Goal: Information Seeking & Learning: Learn about a topic

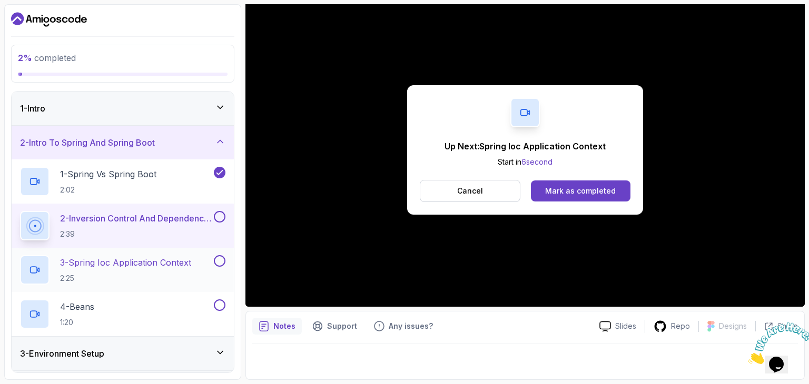
click at [165, 258] on p "3 - Spring Ioc Application Context" at bounding box center [125, 262] width 131 height 13
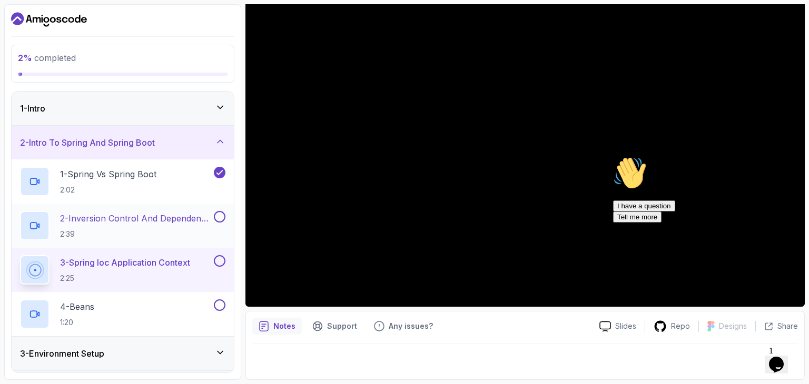
click at [184, 233] on p "2:39" at bounding box center [136, 234] width 152 height 11
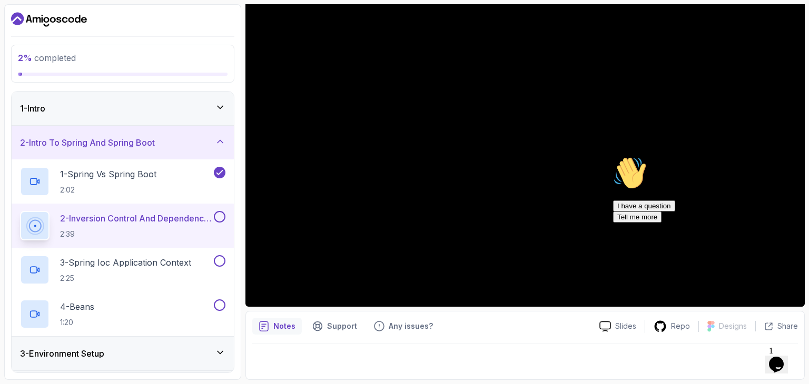
click at [613, 156] on icon "Chat attention grabber" at bounding box center [613, 156] width 0 height 0
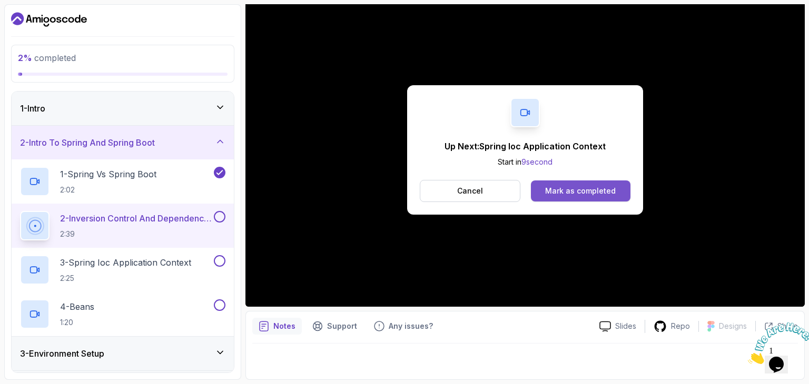
click at [598, 192] on div "Mark as completed" at bounding box center [580, 191] width 71 height 11
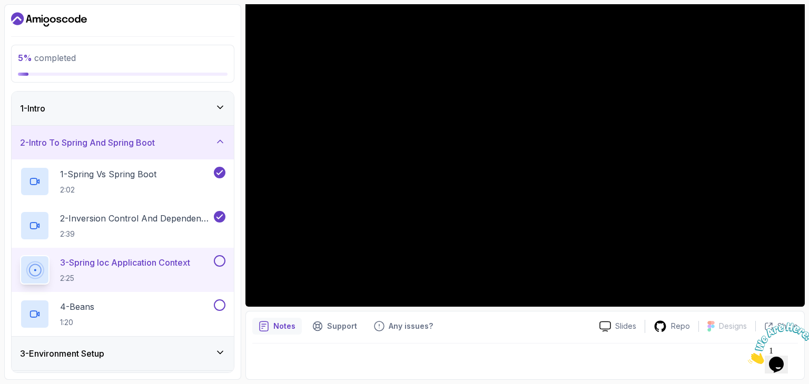
click at [505, 335] on div "Notes Support Any issues? Slides Repo Designs Design not available Share" at bounding box center [524, 345] width 559 height 69
click at [555, 327] on div "Notes Support Any issues?" at bounding box center [421, 326] width 339 height 17
click at [505, 327] on div "Notes Support Any issues?" at bounding box center [421, 326] width 339 height 17
click at [489, 325] on div "Notes Support Any issues?" at bounding box center [421, 326] width 339 height 17
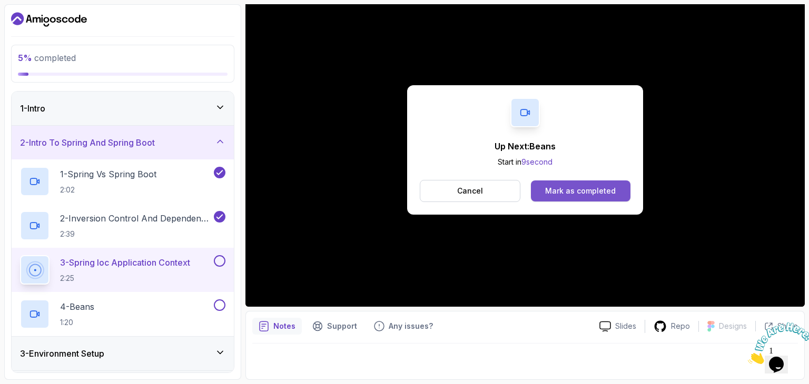
click at [570, 186] on div "Mark as completed" at bounding box center [580, 191] width 71 height 11
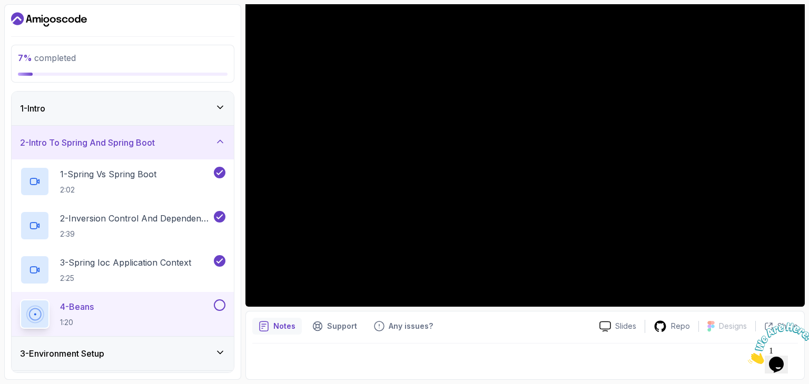
click at [572, 346] on div at bounding box center [524, 358] width 545 height 29
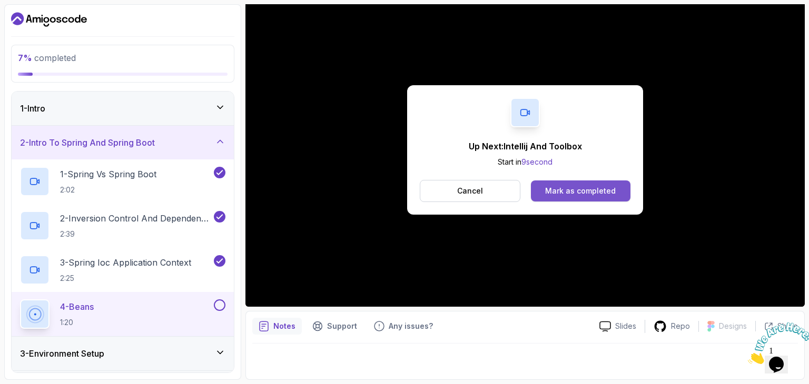
click at [600, 190] on div "Mark as completed" at bounding box center [580, 191] width 71 height 11
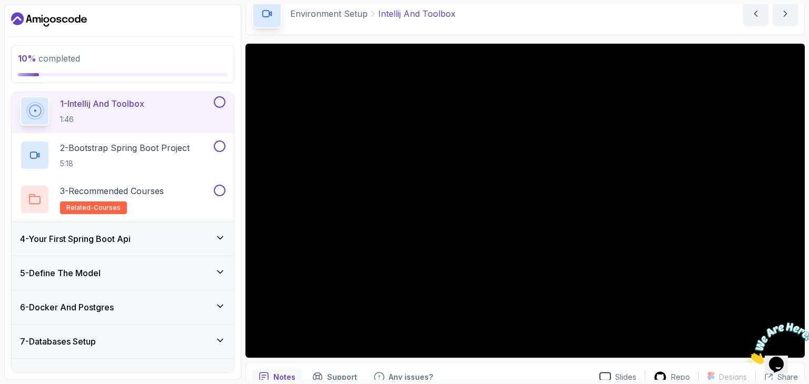
scroll to position [53, 0]
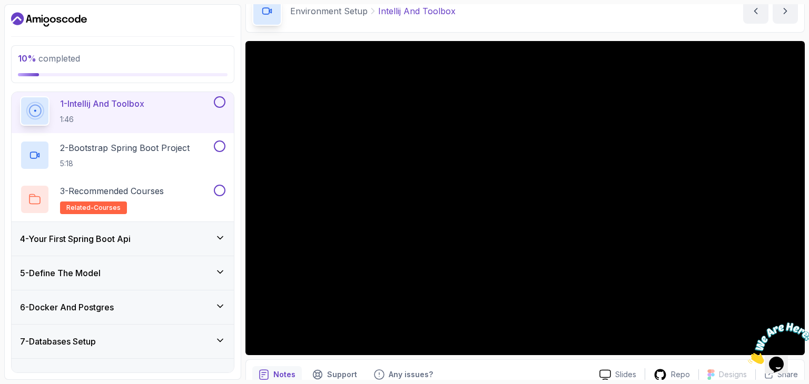
click at [801, 376] on div at bounding box center [801, 376] width 0 height 0
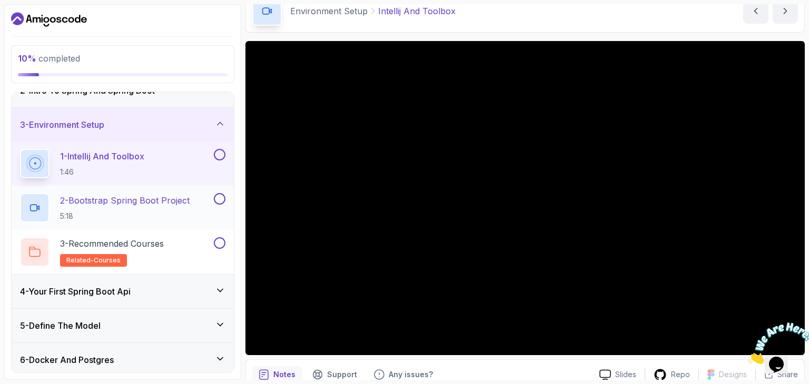
click at [98, 207] on h2 "2 - Bootstrap Spring Boot Project 5:18" at bounding box center [125, 207] width 130 height 27
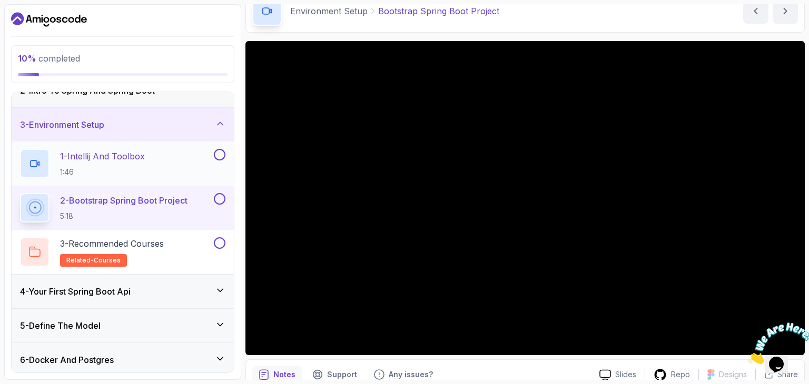
click at [164, 156] on div "1 - Intellij And Toolbox 1:46" at bounding box center [116, 163] width 192 height 29
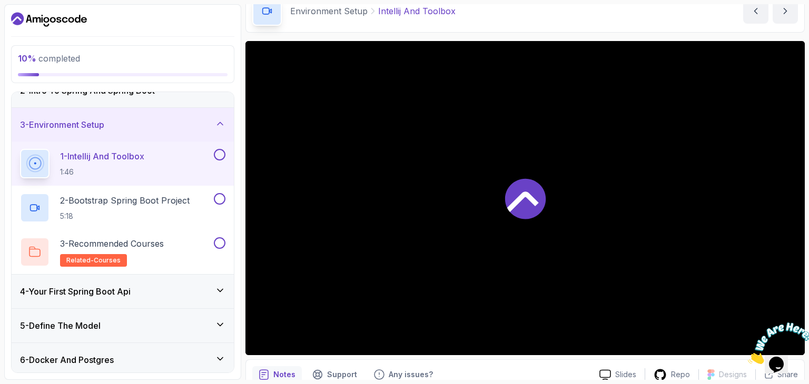
click at [538, 205] on icon at bounding box center [525, 198] width 41 height 41
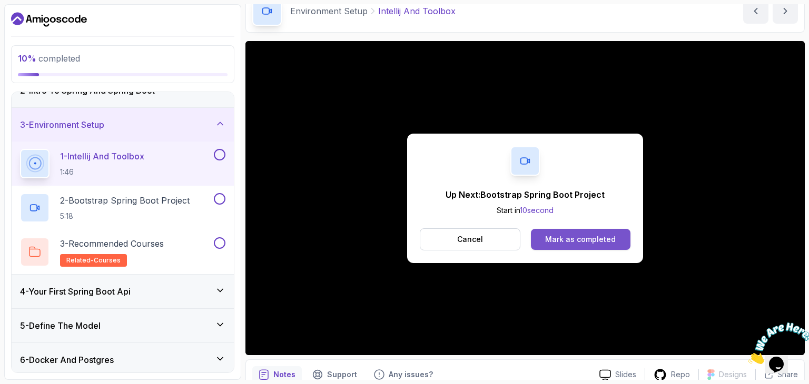
click at [606, 240] on div "Mark as completed" at bounding box center [580, 239] width 71 height 11
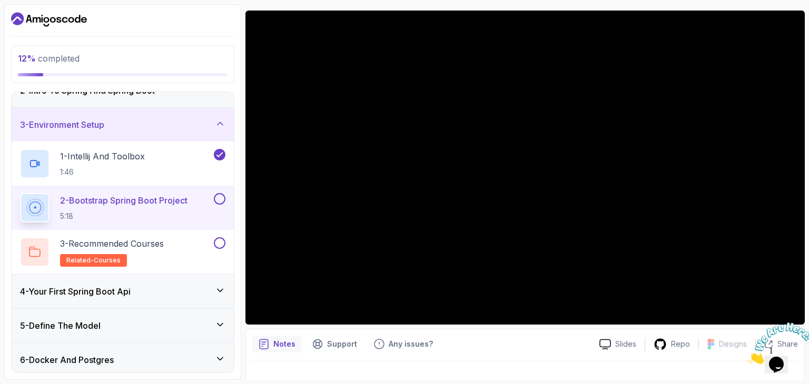
scroll to position [48, 0]
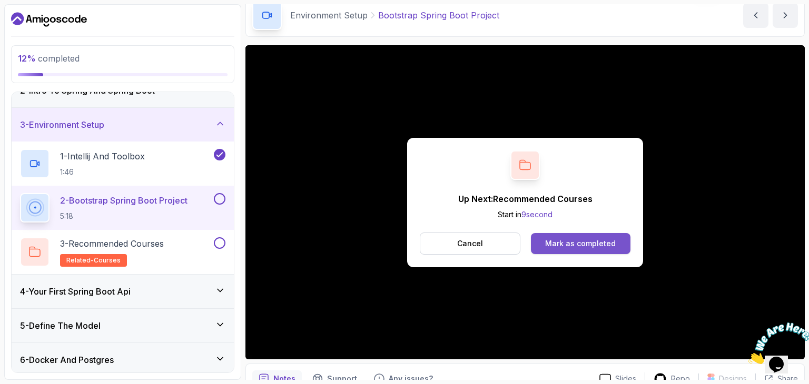
click at [584, 240] on div "Mark as completed" at bounding box center [580, 243] width 71 height 11
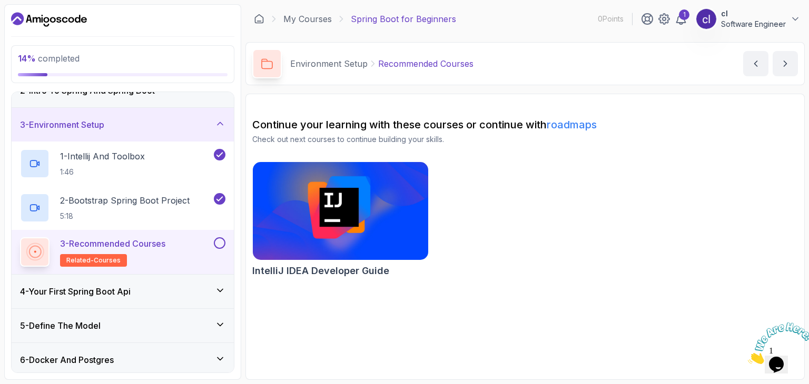
click at [383, 209] on img at bounding box center [340, 211] width 184 height 103
click at [792, 349] on img at bounding box center [780, 344] width 65 height 42
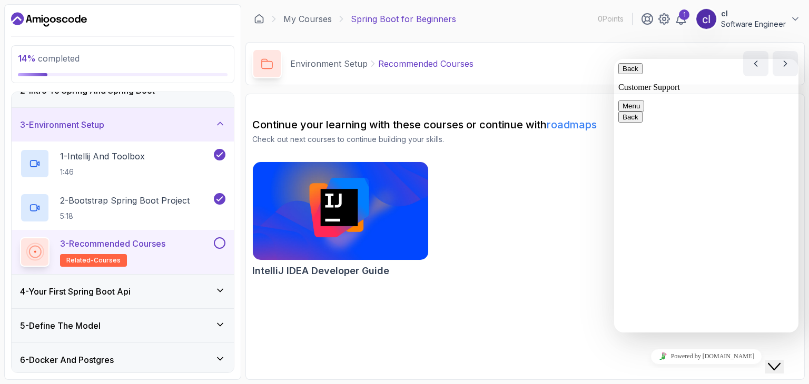
click at [600, 185] on div "IntelliJ IDEA Developer Guide" at bounding box center [524, 222] width 545 height 120
click at [632, 74] on button "Back" at bounding box center [630, 68] width 24 height 11
click at [520, 201] on div "IntelliJ IDEA Developer Guide" at bounding box center [524, 222] width 545 height 120
click at [552, 209] on div "IntelliJ IDEA Developer Guide" at bounding box center [524, 222] width 545 height 120
click at [184, 293] on div "4 - Your First Spring Boot Api" at bounding box center [122, 291] width 205 height 13
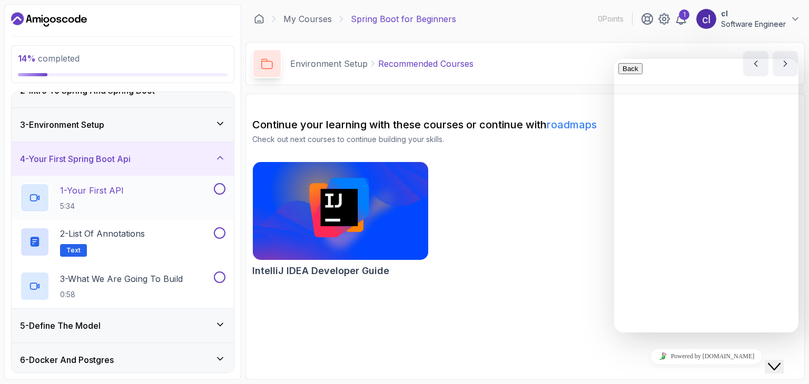
click at [180, 196] on div "1 - Your First API 5:34" at bounding box center [116, 197] width 192 height 29
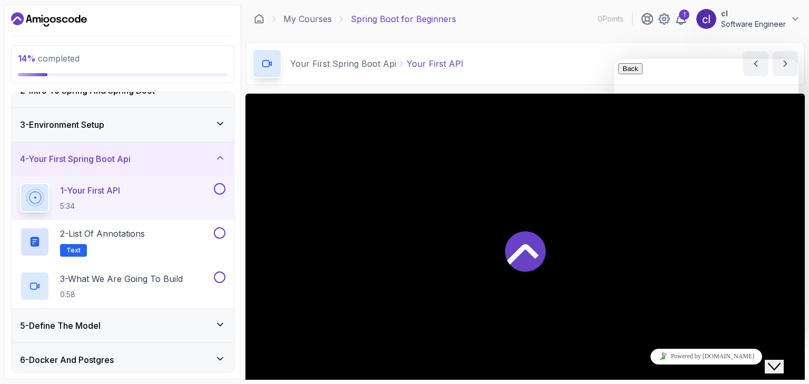
click at [779, 363] on icon "Close Chat This icon closes the chat window." at bounding box center [774, 367] width 13 height 13
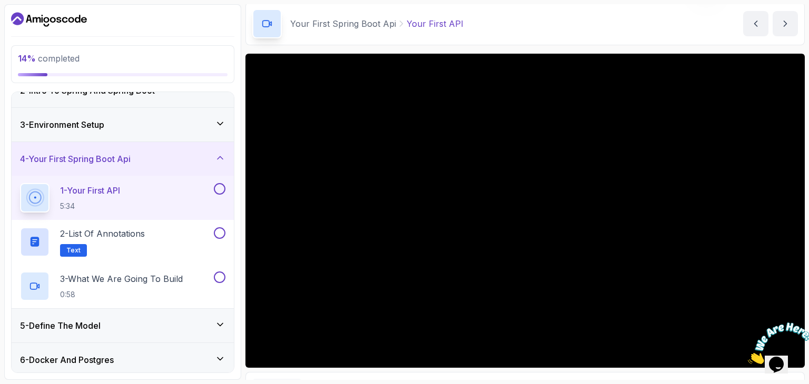
scroll to position [38, 0]
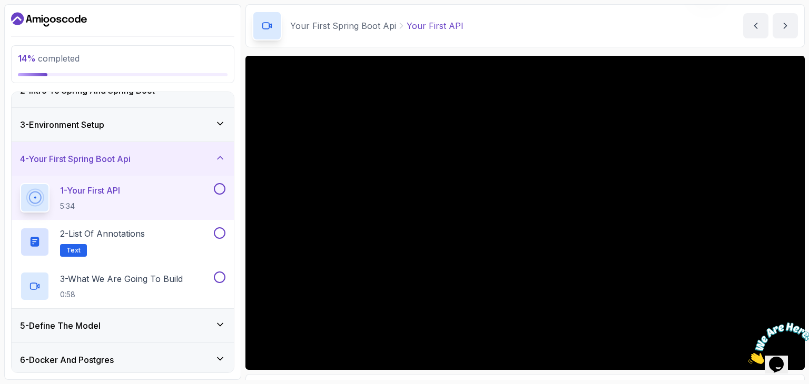
click at [764, 356] on button "Opens Chat This icon Opens the chat window." at bounding box center [775, 365] width 23 height 18
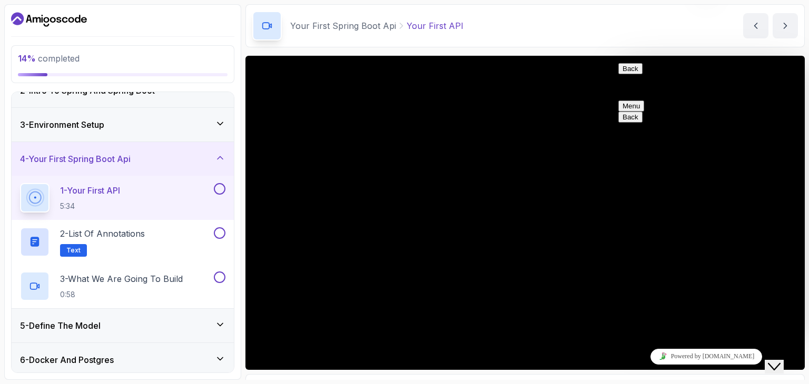
click at [780, 361] on icon "Close Chat This icon closes the chat window." at bounding box center [774, 367] width 13 height 13
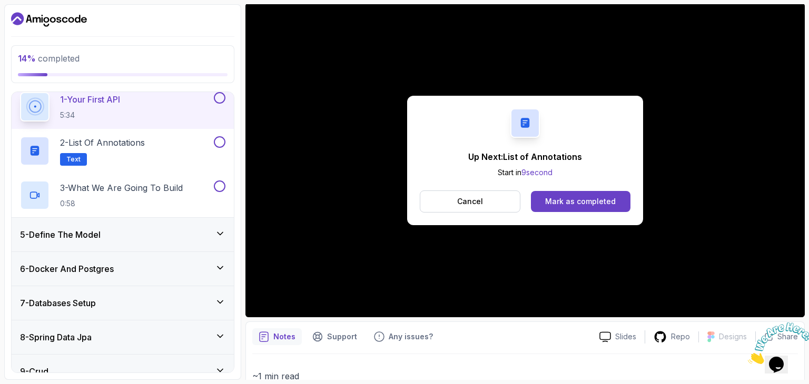
scroll to position [111, 0]
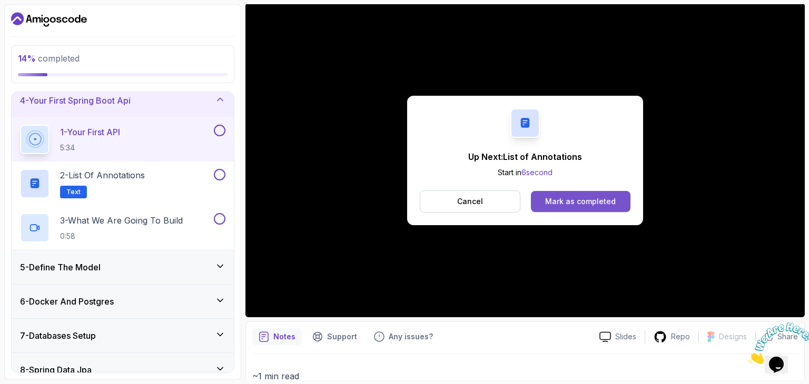
click at [584, 204] on div "Mark as completed" at bounding box center [580, 201] width 71 height 11
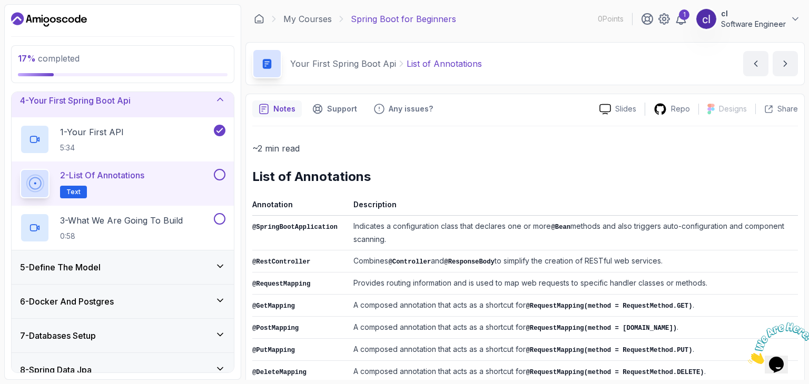
scroll to position [105, 0]
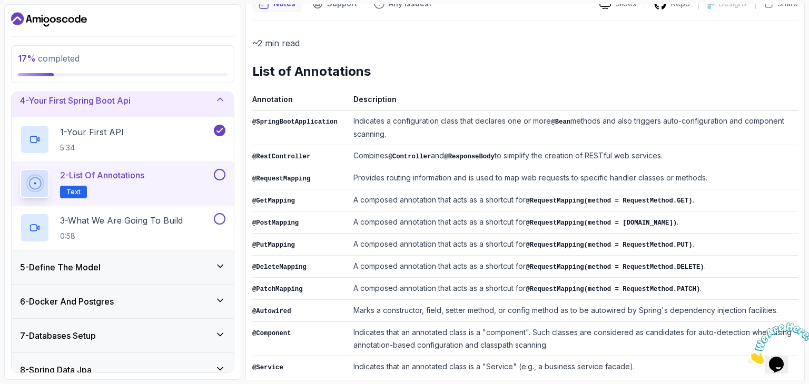
drag, startPoint x: 341, startPoint y: 118, endPoint x: 430, endPoint y: 131, distance: 90.5
click at [430, 131] on tr "@SpringBootApplication Indicates a configuration class that declares one or mor…" at bounding box center [524, 128] width 545 height 35
click at [529, 90] on div "~2 min read List of Annotations Annotation Description @SpringBootApplication I…" at bounding box center [524, 280] width 545 height 488
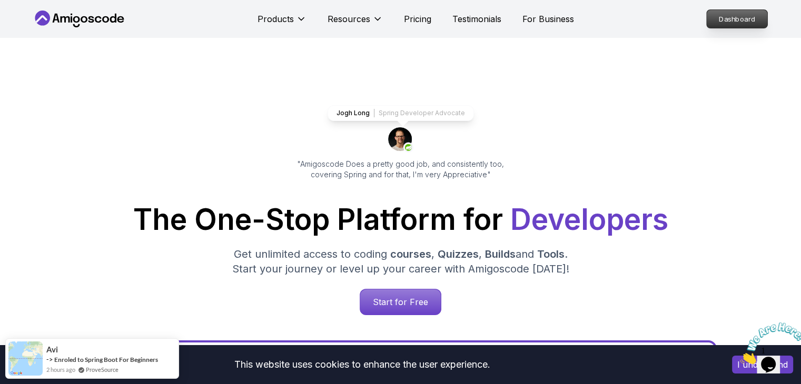
click at [738, 14] on p "Dashboard" at bounding box center [737, 19] width 61 height 18
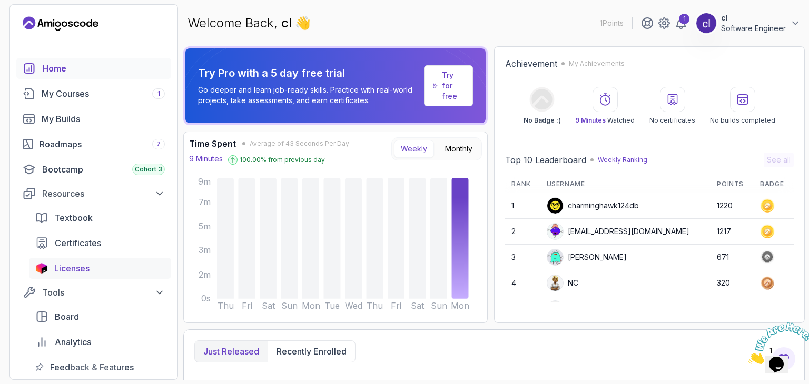
click at [130, 270] on div "Licenses" at bounding box center [109, 268] width 111 height 13
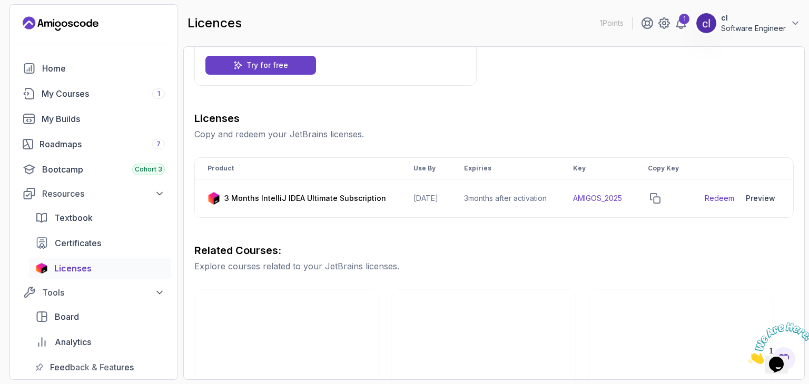
scroll to position [105, 0]
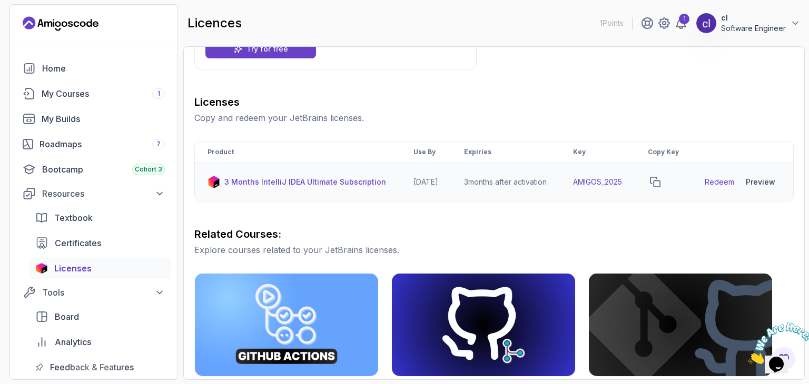
click at [717, 187] on link "Redeem" at bounding box center [718, 182] width 29 height 11
click at [660, 187] on icon "copy-button" at bounding box center [655, 182] width 11 height 11
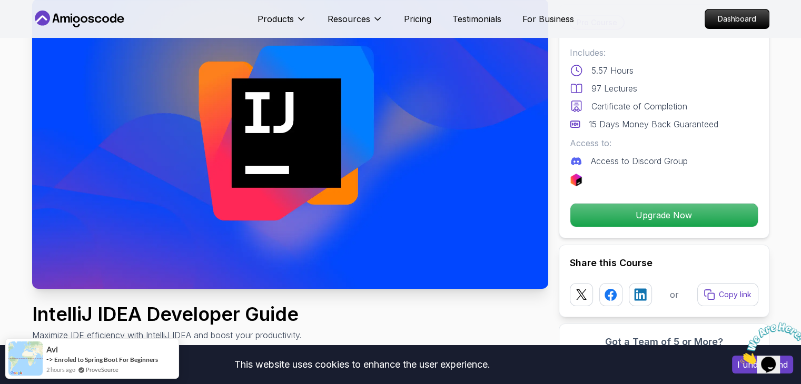
scroll to position [105, 0]
